Goal: Navigation & Orientation: Find specific page/section

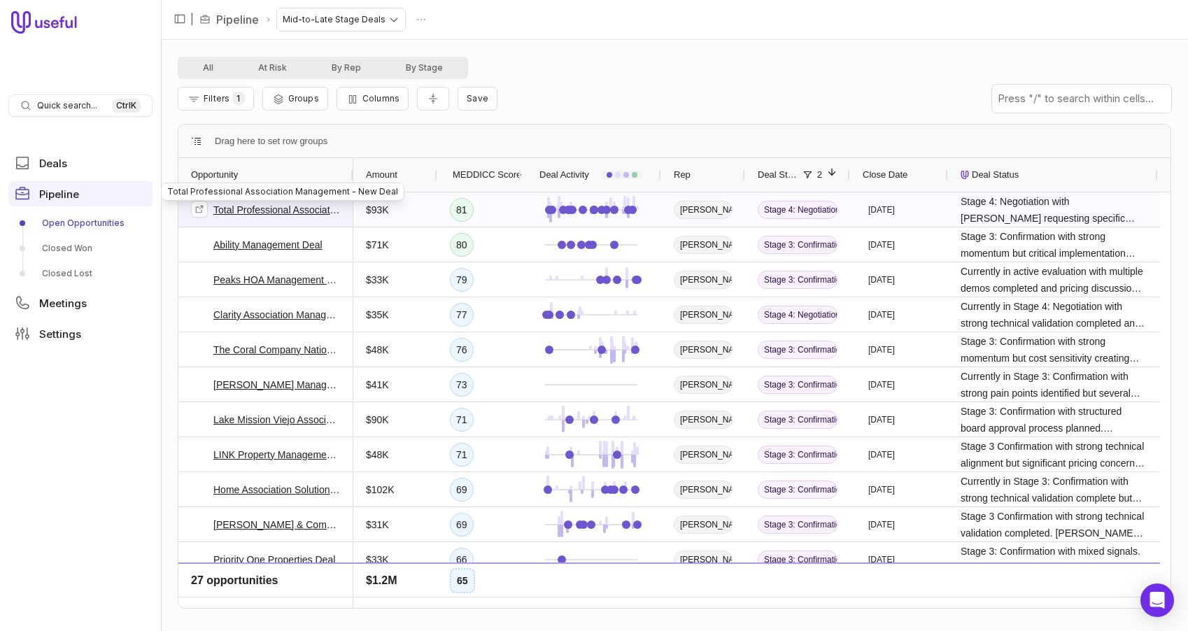
click at [272, 212] on link "Total Professional Association Management - New Deal" at bounding box center [276, 210] width 127 height 17
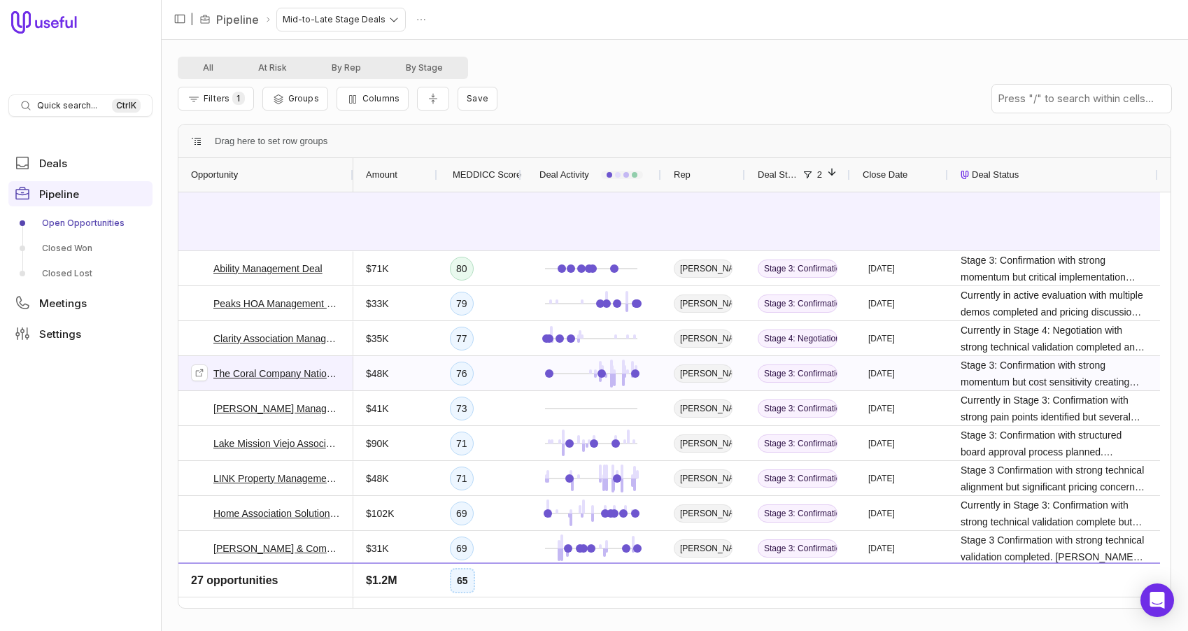
scroll to position [350, 0]
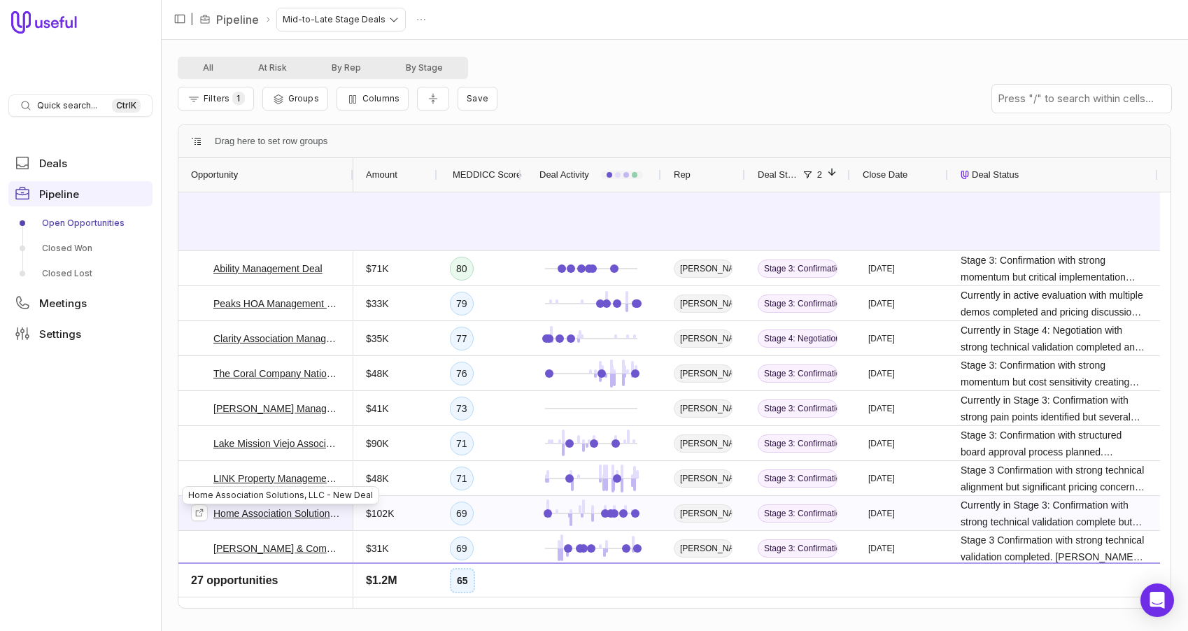
click at [270, 513] on link "Home Association Solutions, LLC - New Deal" at bounding box center [276, 513] width 127 height 17
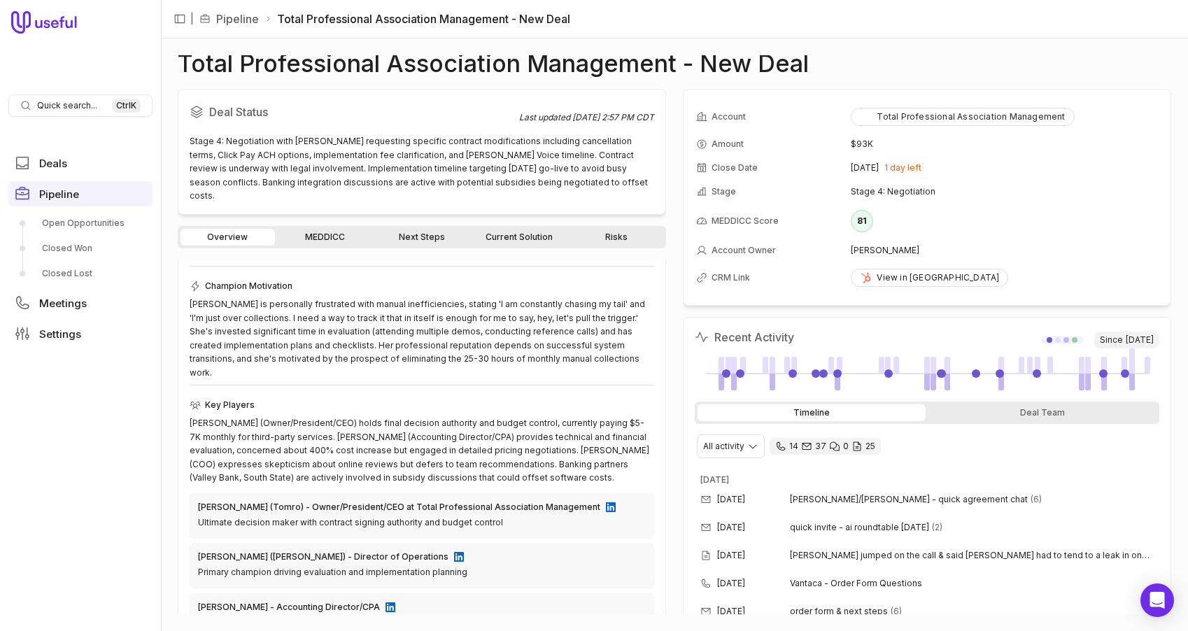
scroll to position [280, 0]
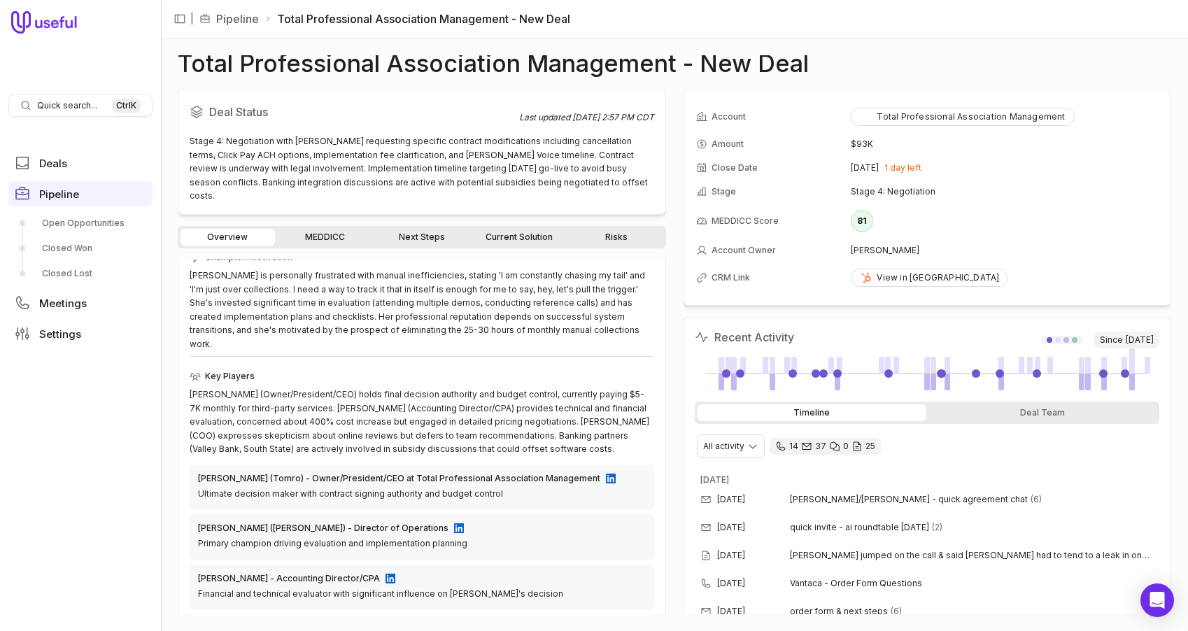
click at [558, 229] on link "Current Solution" at bounding box center [519, 237] width 94 height 17
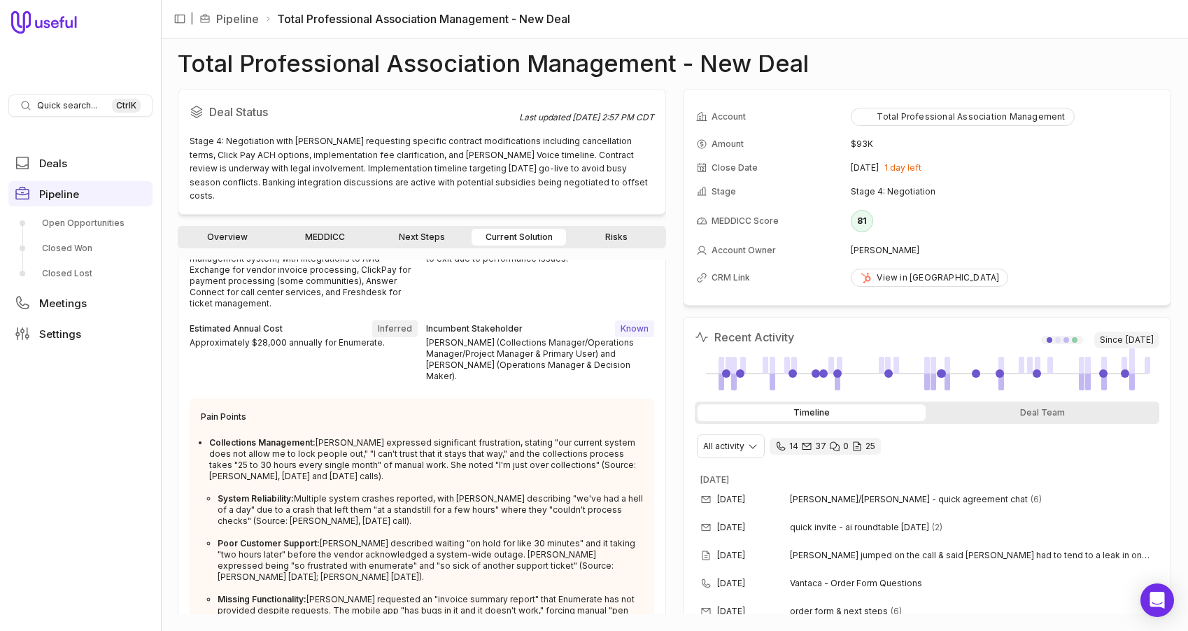
scroll to position [49, 0]
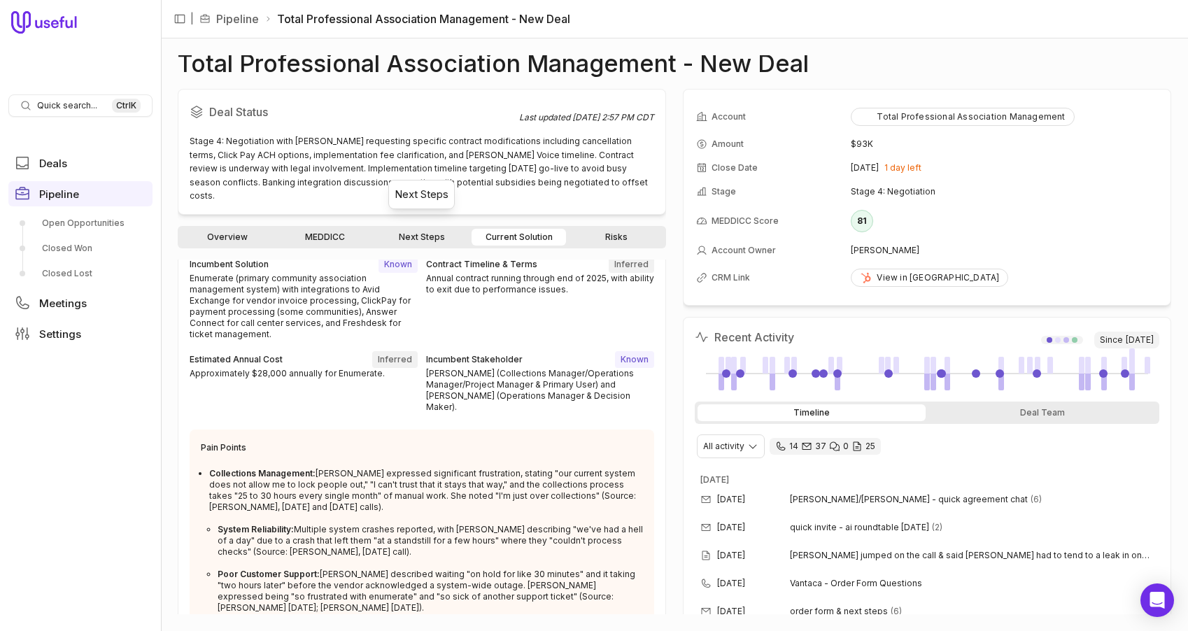
click at [444, 229] on link "Next Steps" at bounding box center [422, 237] width 94 height 17
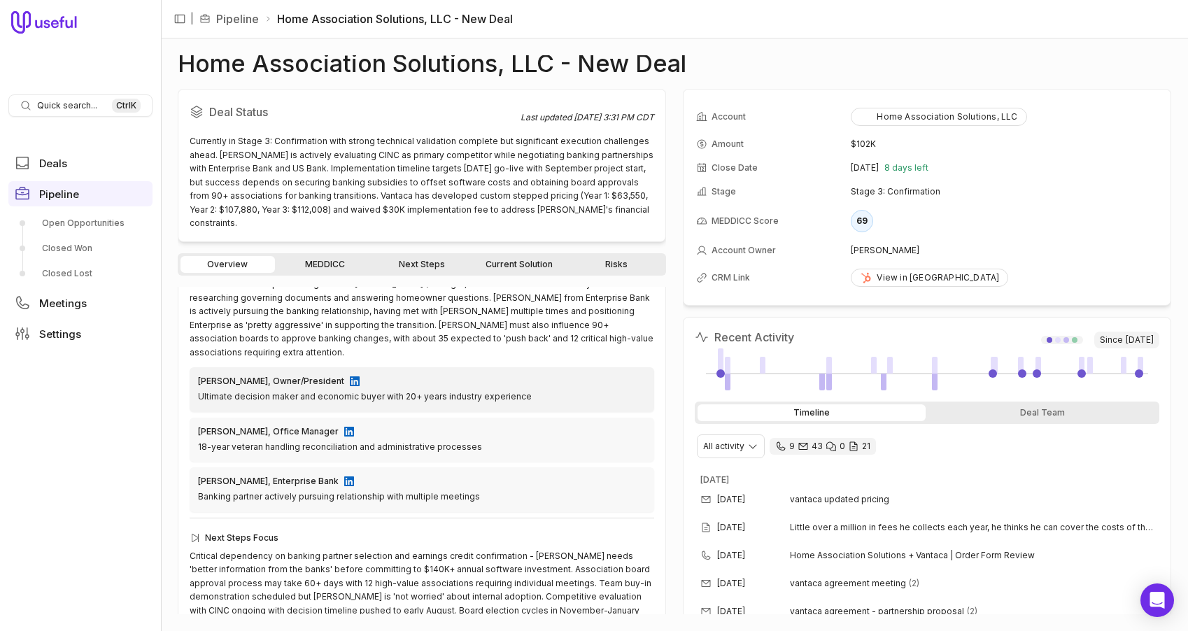
scroll to position [446, 0]
click at [61, 189] on span "Pipeline" at bounding box center [59, 194] width 40 height 10
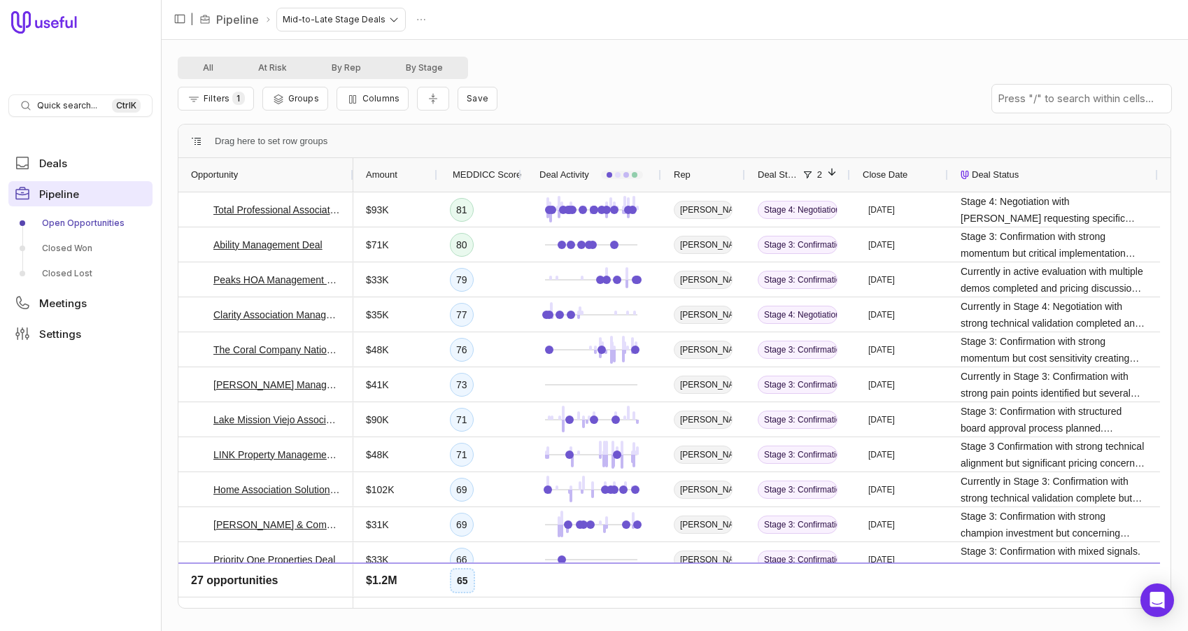
click at [55, 196] on span "Pipeline" at bounding box center [59, 194] width 40 height 10
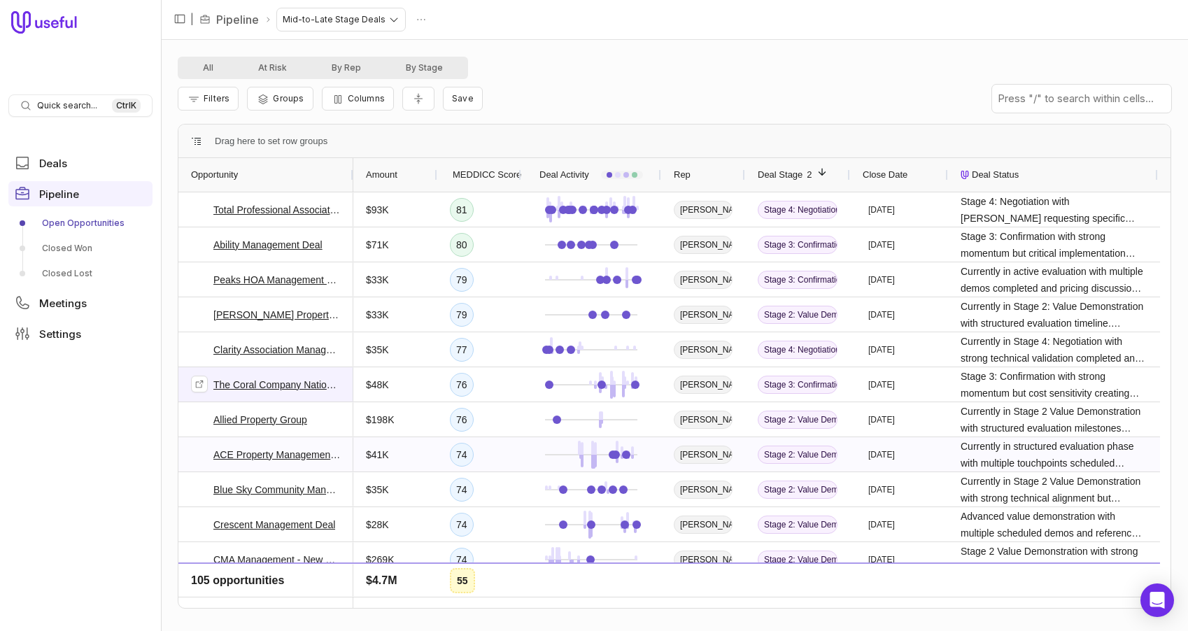
scroll to position [70, 0]
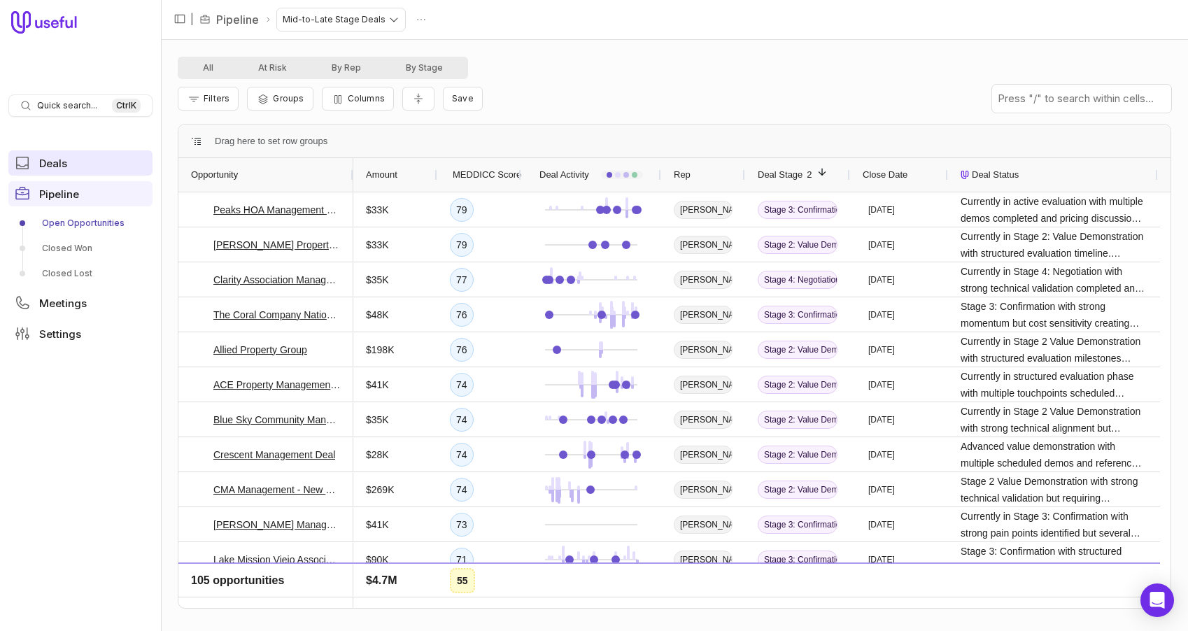
click at [52, 169] on span "Deals" at bounding box center [53, 163] width 28 height 10
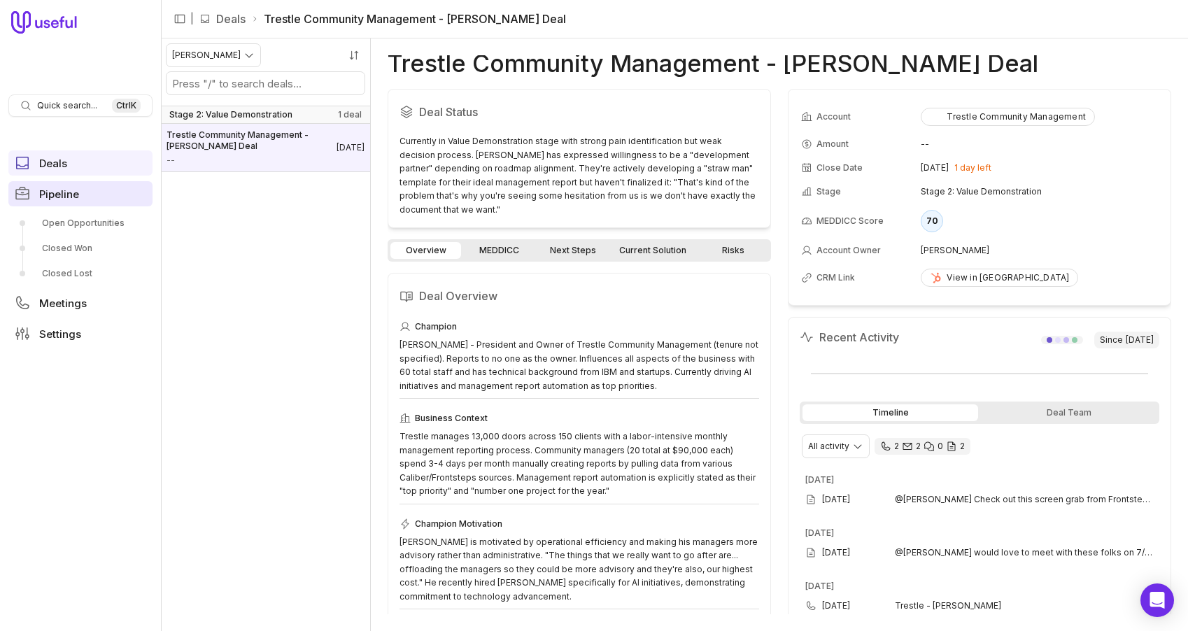
click at [57, 194] on span "Pipeline" at bounding box center [59, 194] width 40 height 10
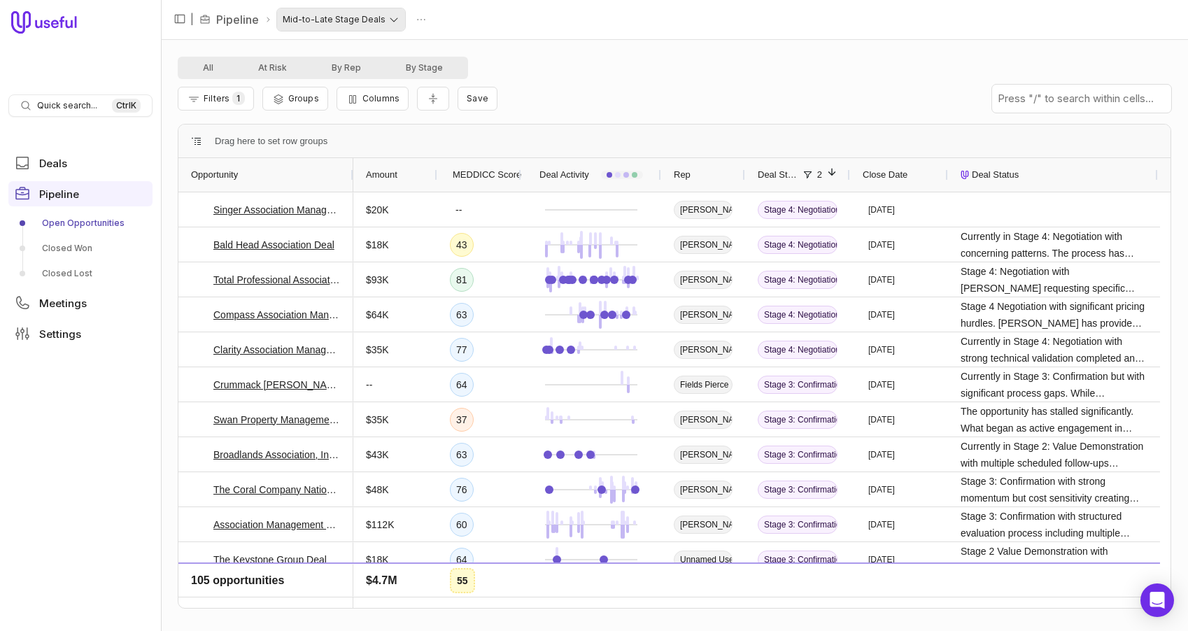
click at [393, 21] on html "Quick search... Ctrl K Deals Pipeline Open Opportunities Closed Won Closed Lost…" at bounding box center [594, 315] width 1188 height 631
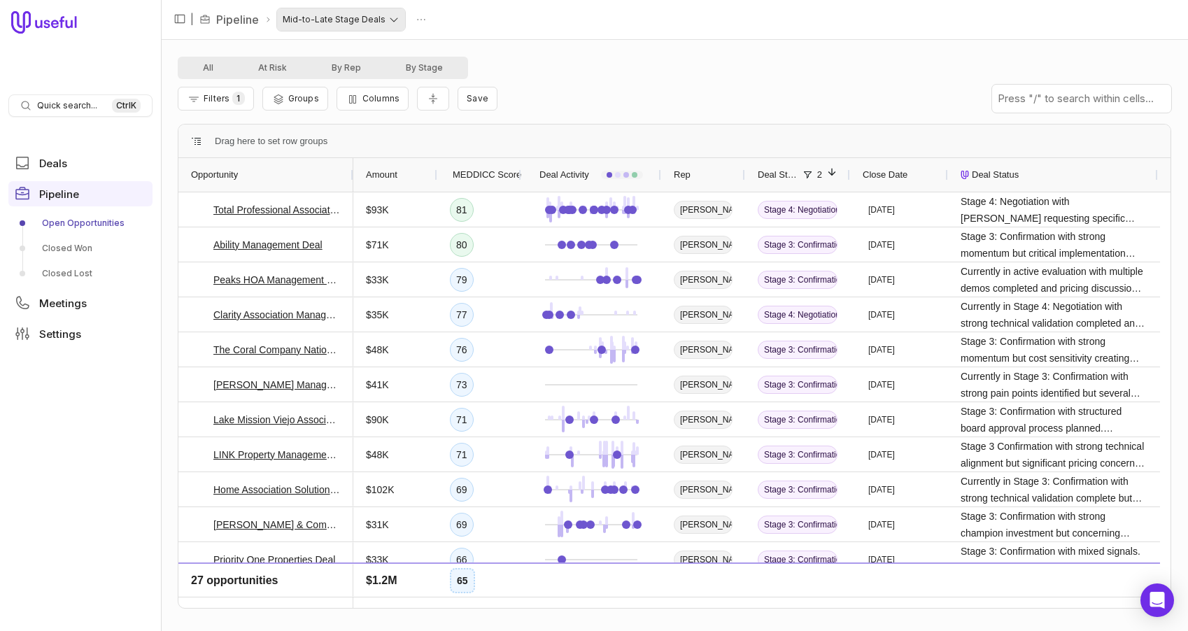
click at [387, 20] on html "Quick search... Ctrl K Deals Pipeline Open Opportunities Closed Won Closed Lost…" at bounding box center [594, 315] width 1188 height 631
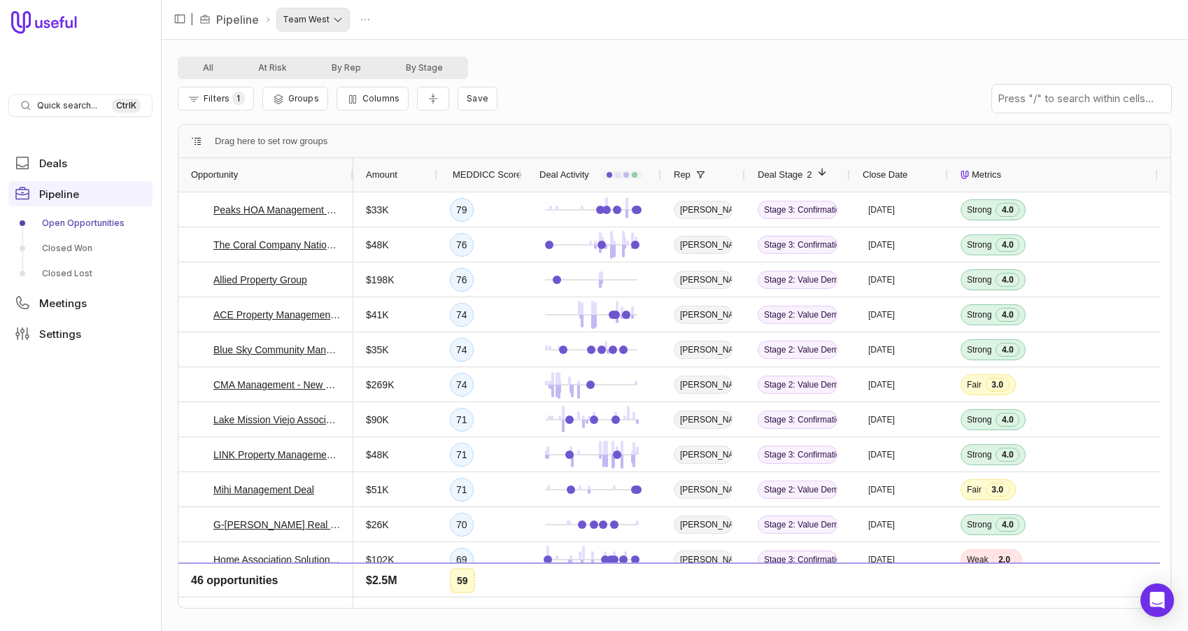
click at [342, 25] on html "Quick search... Ctrl K Deals Pipeline Open Opportunities Closed Won Closed Lost…" at bounding box center [594, 315] width 1188 height 631
click at [565, 74] on html "Quick search... Ctrl K Deals Pipeline Open Opportunities Closed Won Closed Lost…" at bounding box center [594, 315] width 1188 height 631
click at [885, 174] on span "Close Date" at bounding box center [885, 175] width 45 height 17
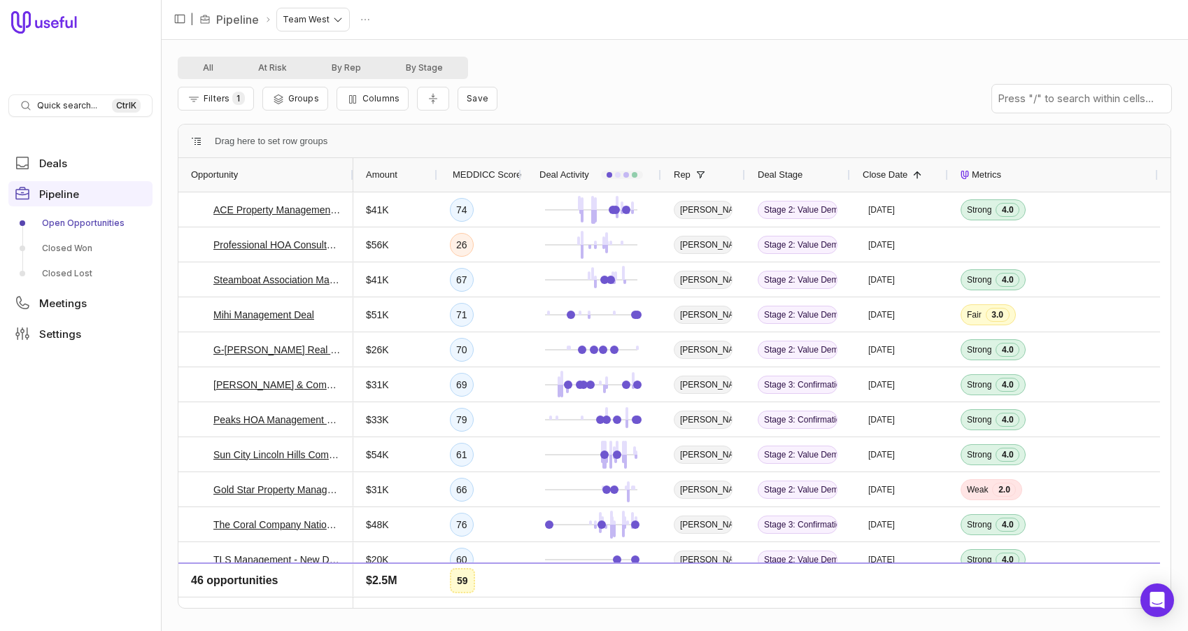
drag, startPoint x: 558, startPoint y: 597, endPoint x: 728, endPoint y: 585, distance: 170.4
